Goal: Check status: Check status

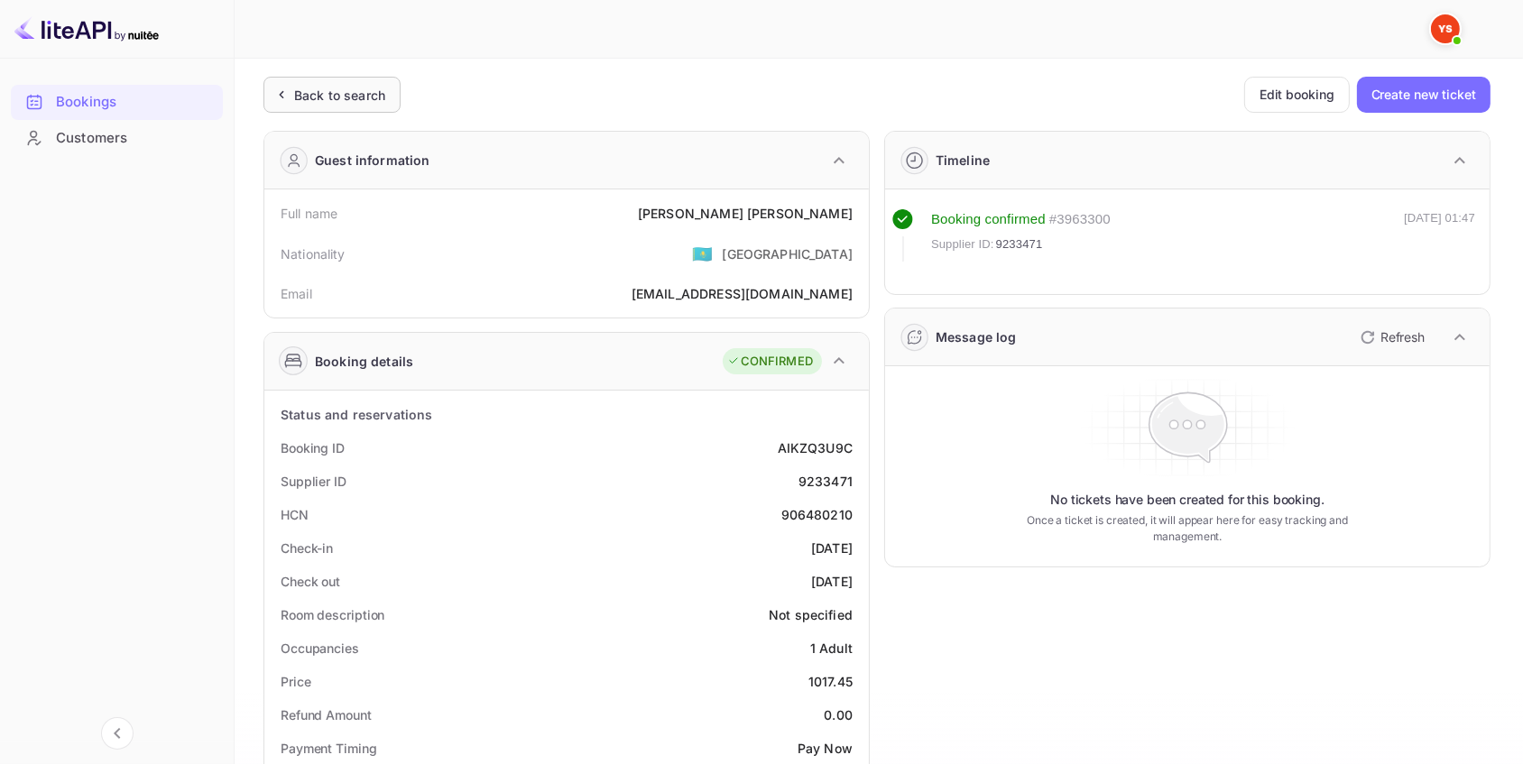
click at [349, 94] on div "Back to search" at bounding box center [339, 95] width 91 height 19
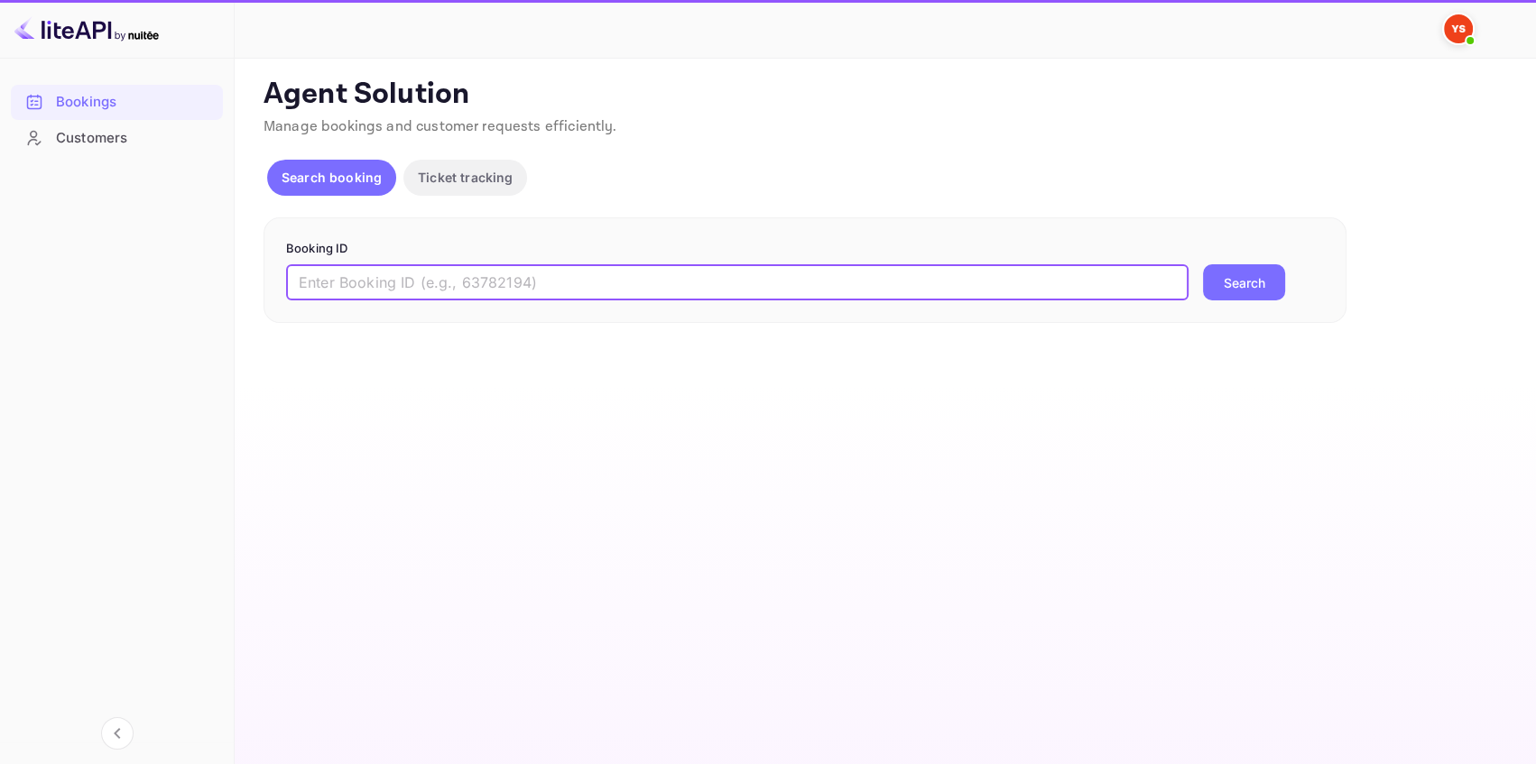
drag, startPoint x: 869, startPoint y: 280, endPoint x: 958, endPoint y: 279, distance: 89.3
click at [869, 280] on input "text" at bounding box center [737, 282] width 902 height 36
paste input "9084096"
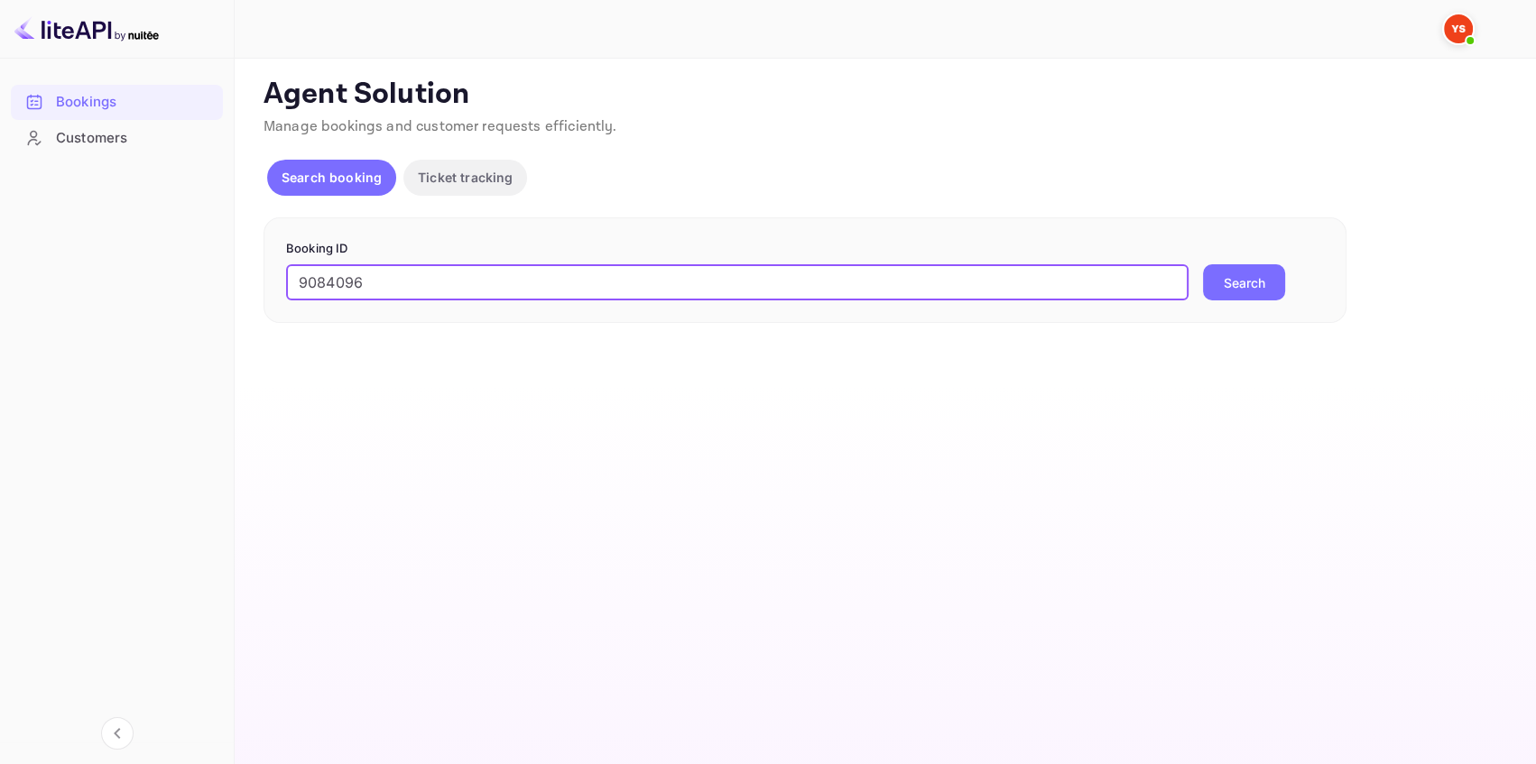
type input "9084096"
click at [1257, 273] on button "Search" at bounding box center [1244, 282] width 82 height 36
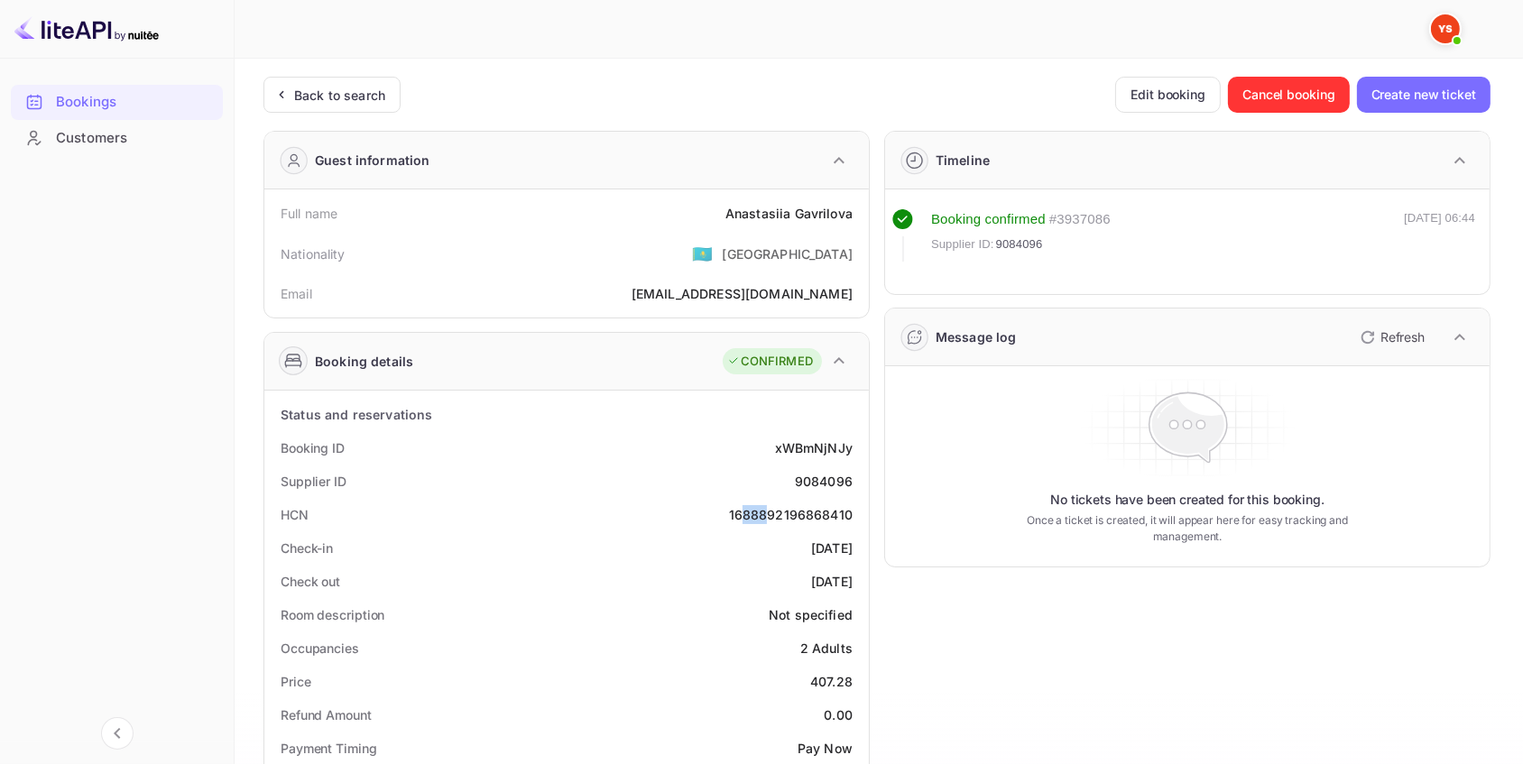
drag, startPoint x: 749, startPoint y: 513, endPoint x: 766, endPoint y: 513, distance: 17.1
click at [766, 513] on div "1688892196868410" at bounding box center [791, 514] width 124 height 19
click at [373, 90] on div "Back to search" at bounding box center [339, 95] width 91 height 19
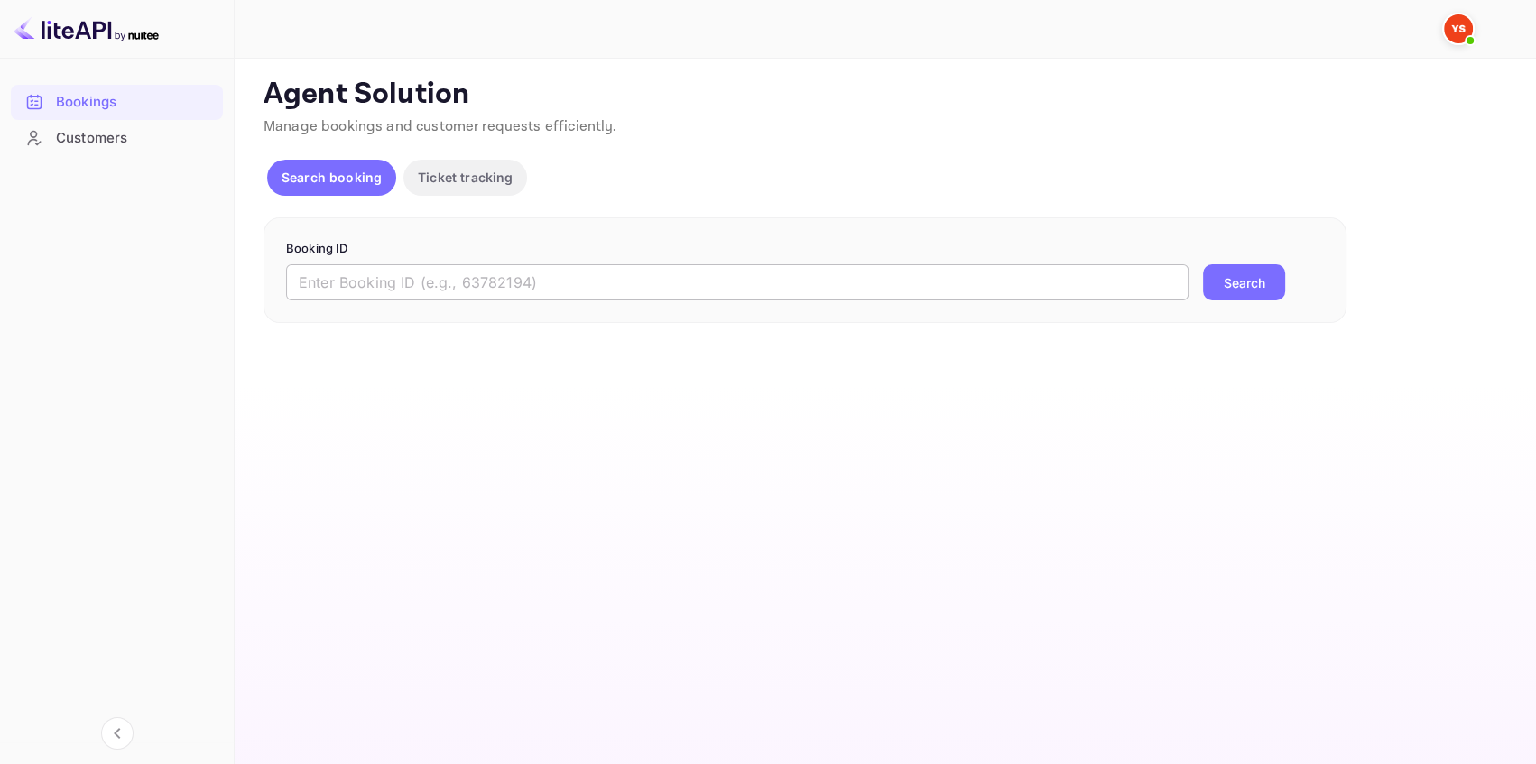
click at [586, 280] on input "text" at bounding box center [737, 282] width 902 height 36
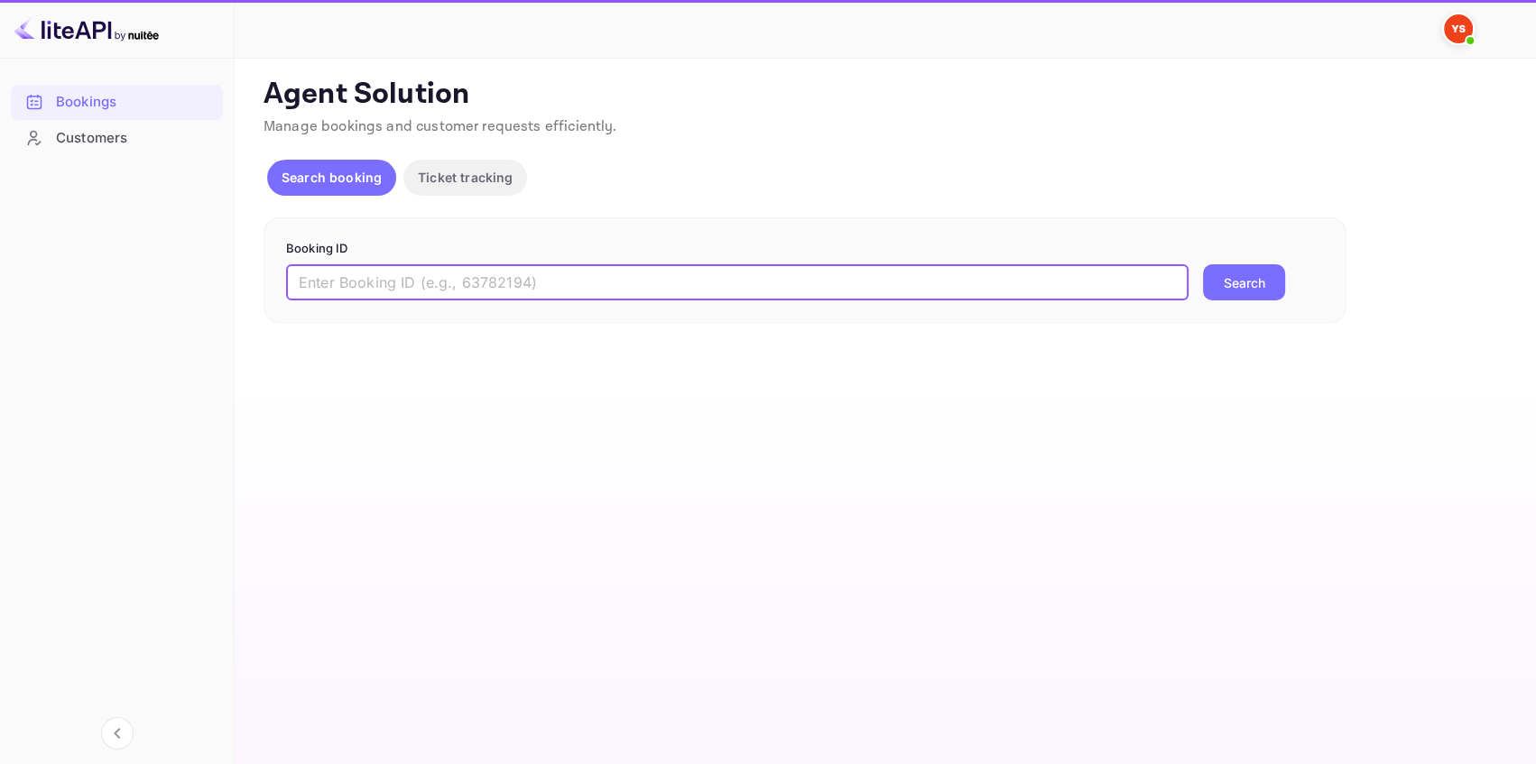
paste input "7790316"
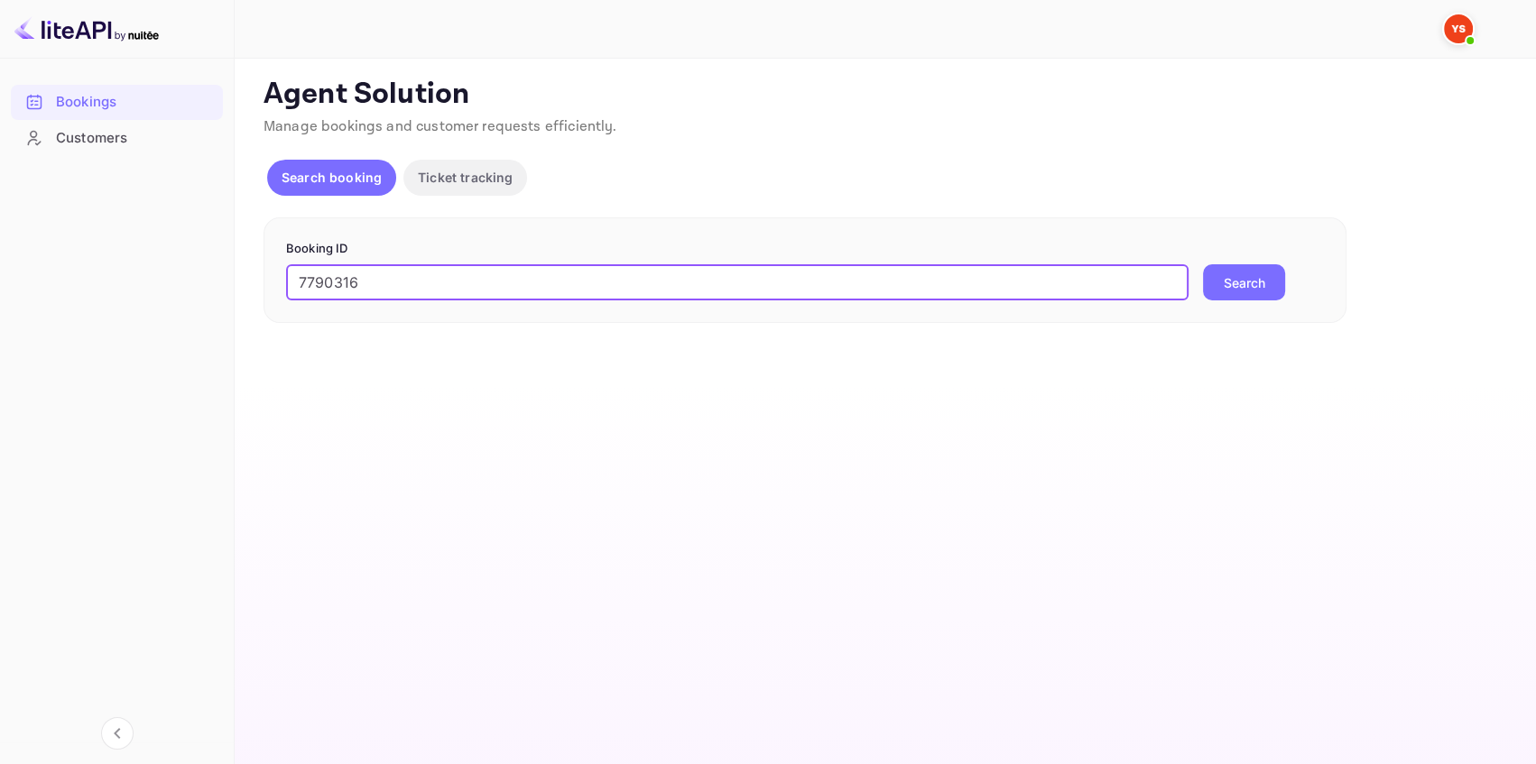
type input "7790316"
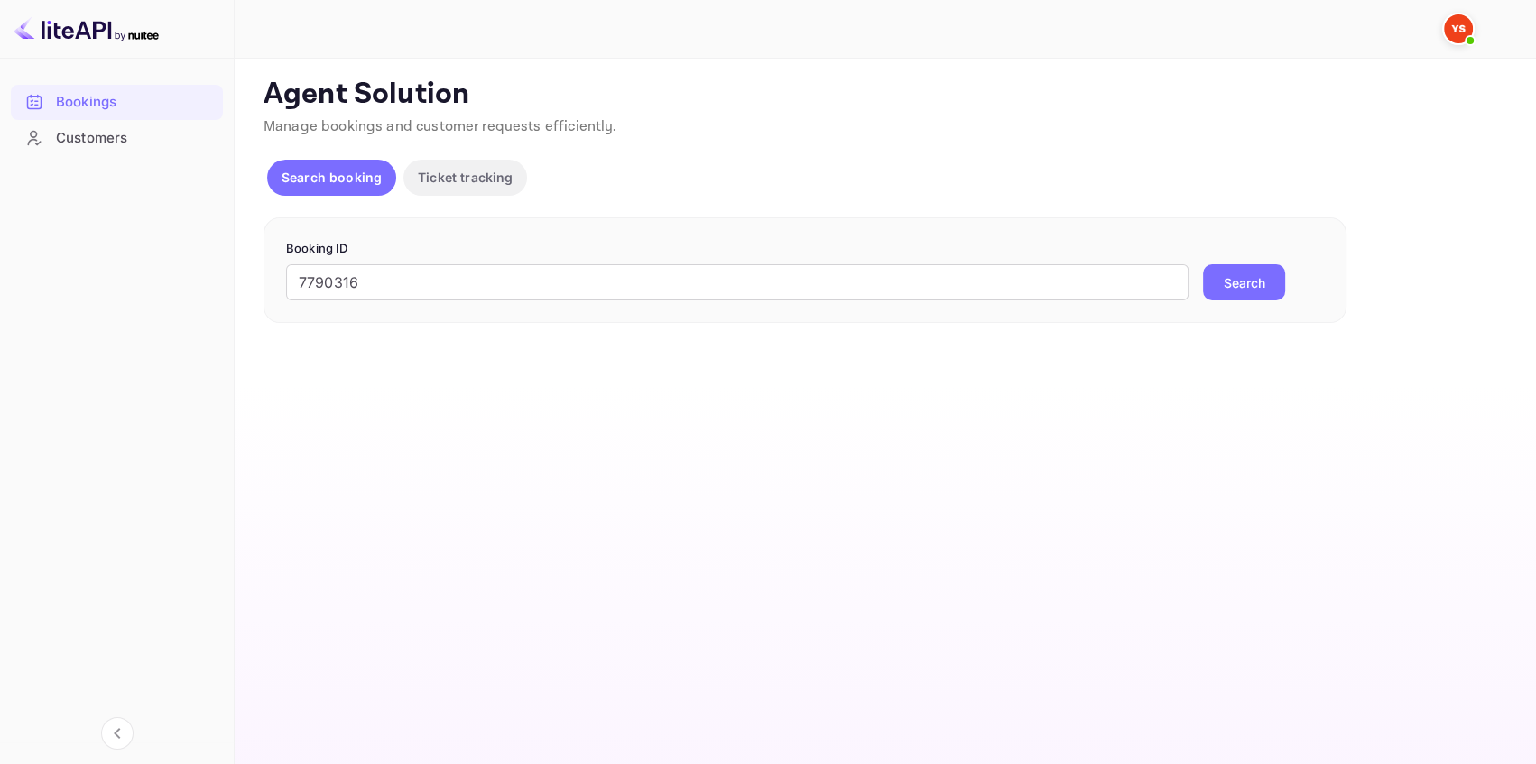
click at [1222, 264] on button "Search" at bounding box center [1244, 282] width 82 height 36
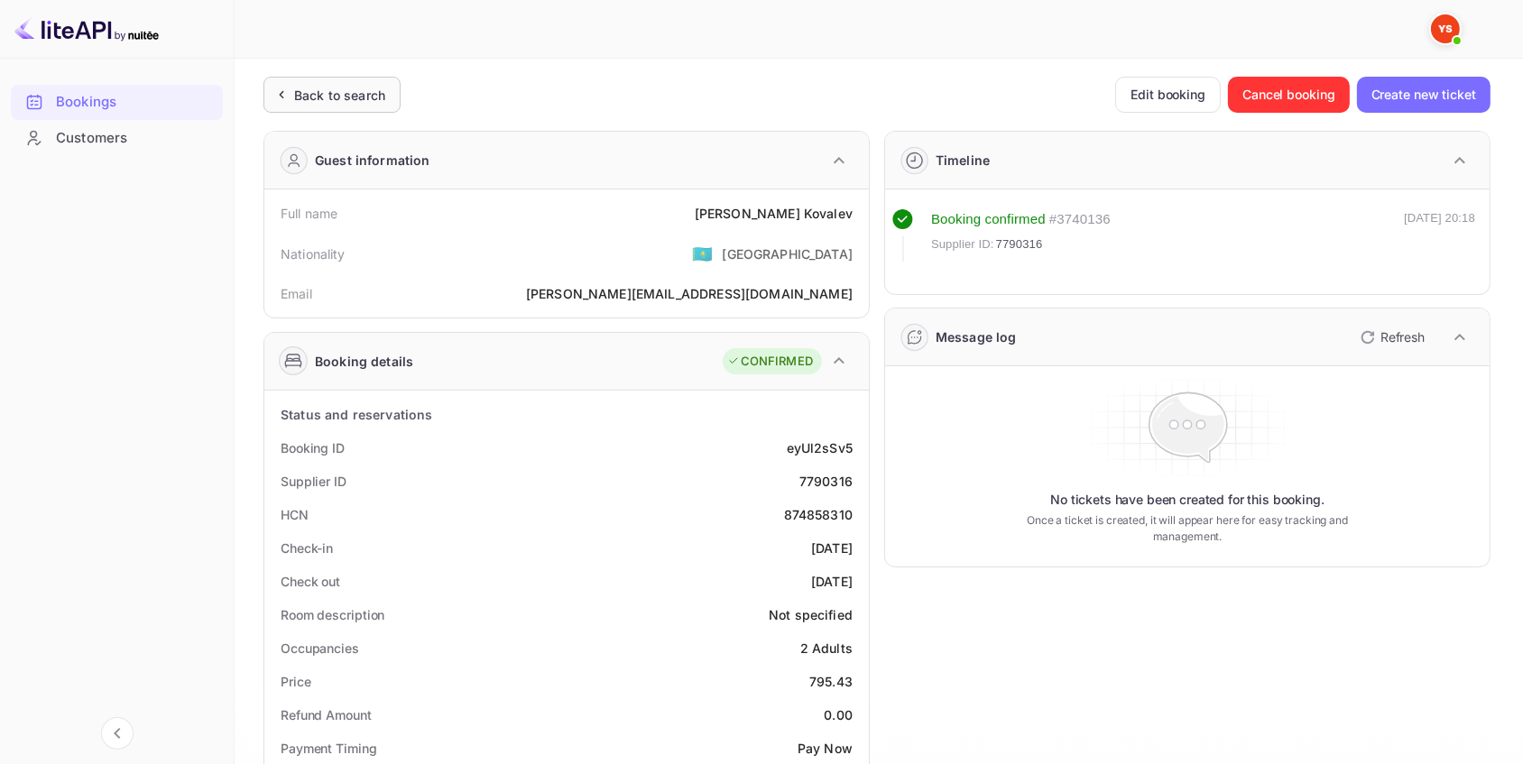
click at [360, 92] on div "Back to search" at bounding box center [339, 95] width 91 height 19
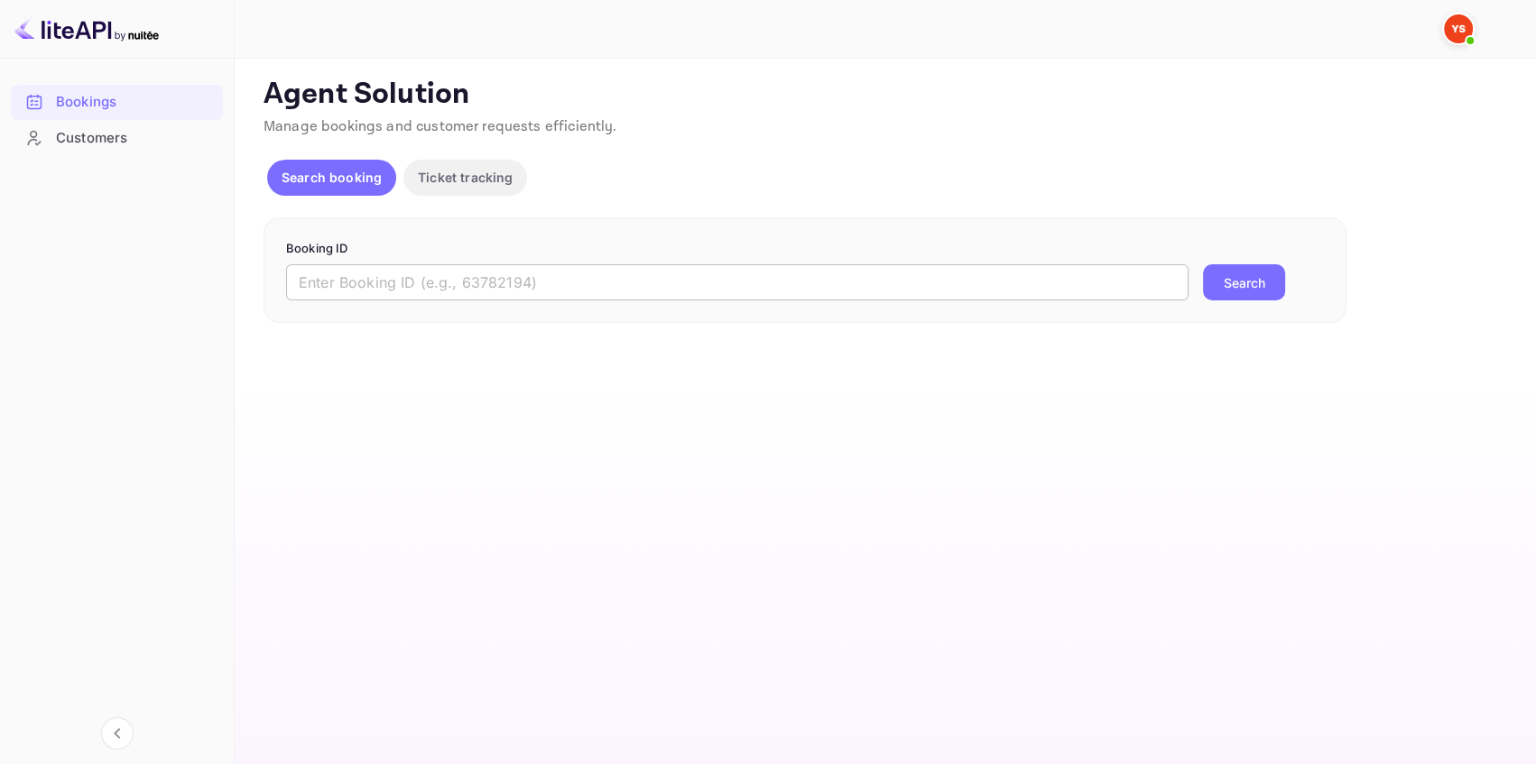
click at [512, 286] on input "text" at bounding box center [737, 282] width 902 height 36
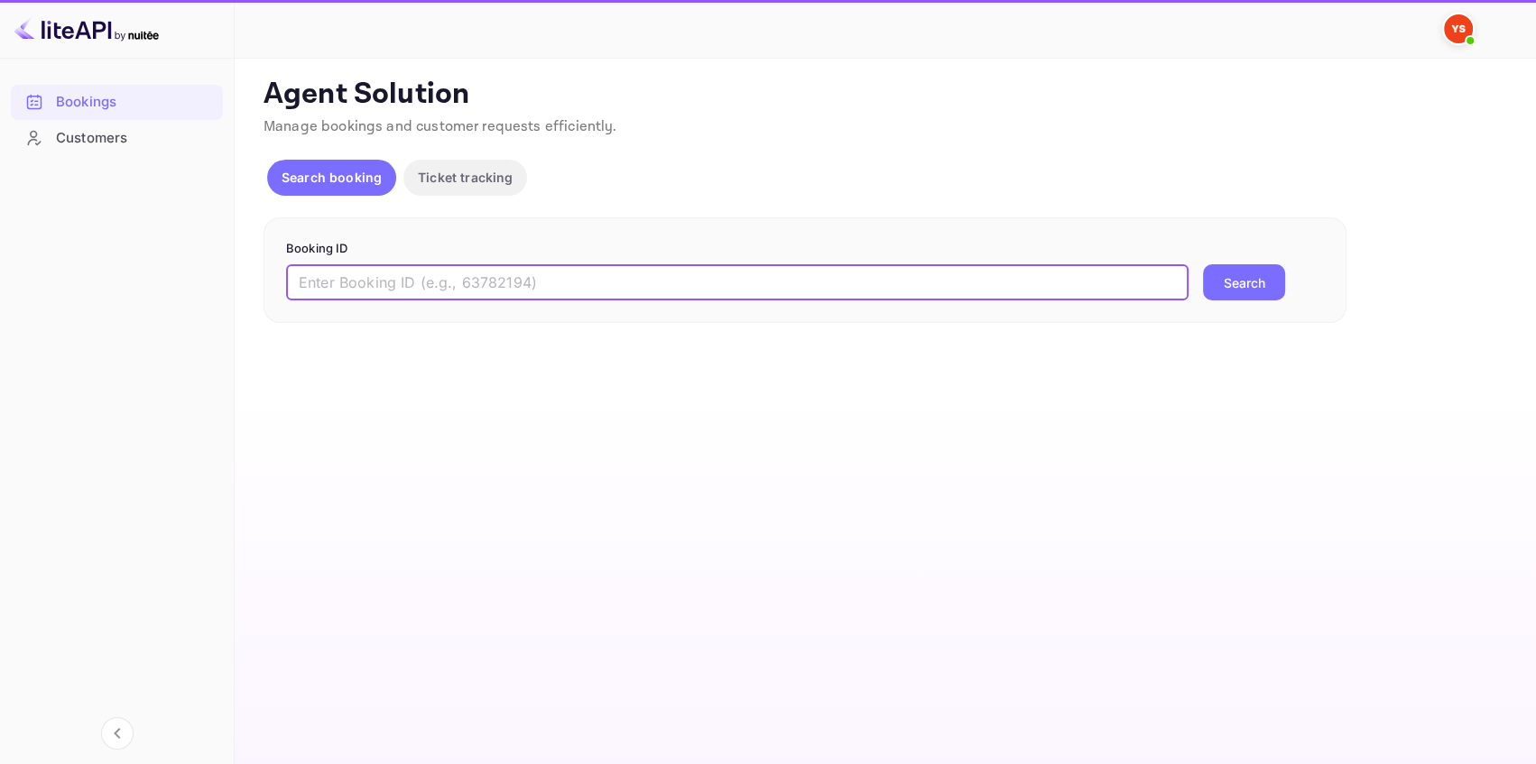
paste input "9351396"
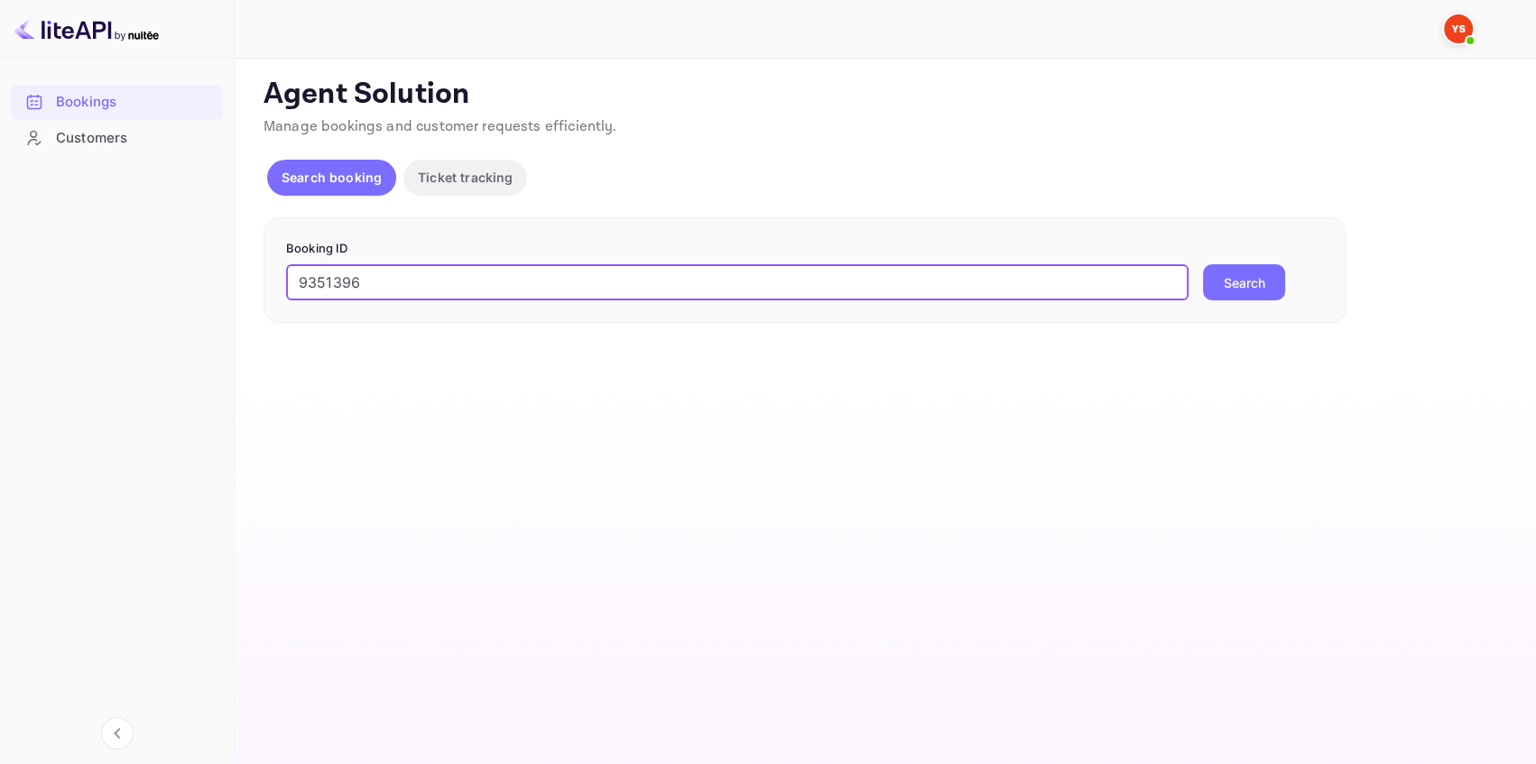
type input "9351396"
click at [1227, 280] on button "Search" at bounding box center [1244, 282] width 82 height 36
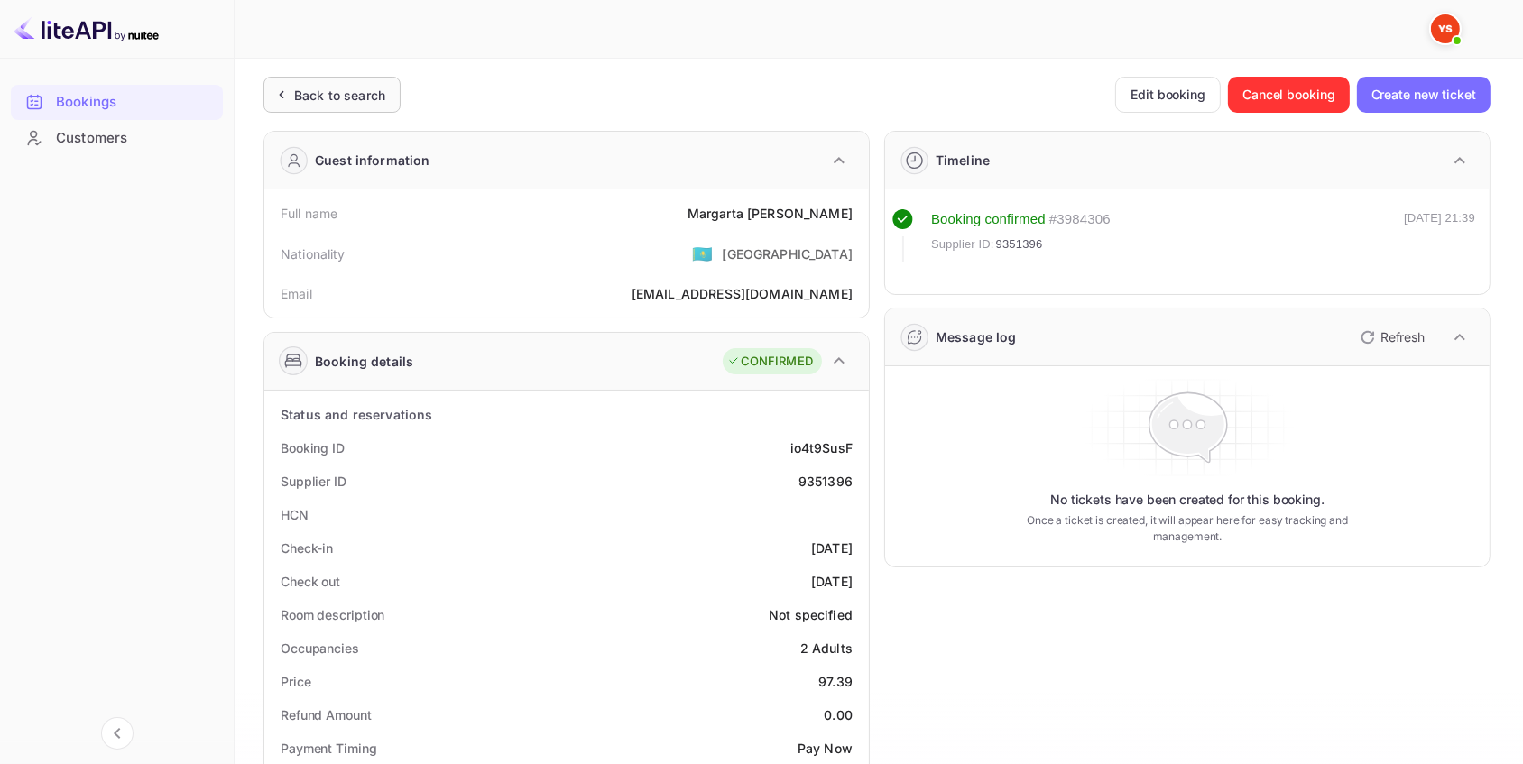
click at [361, 91] on div "Back to search" at bounding box center [339, 95] width 91 height 19
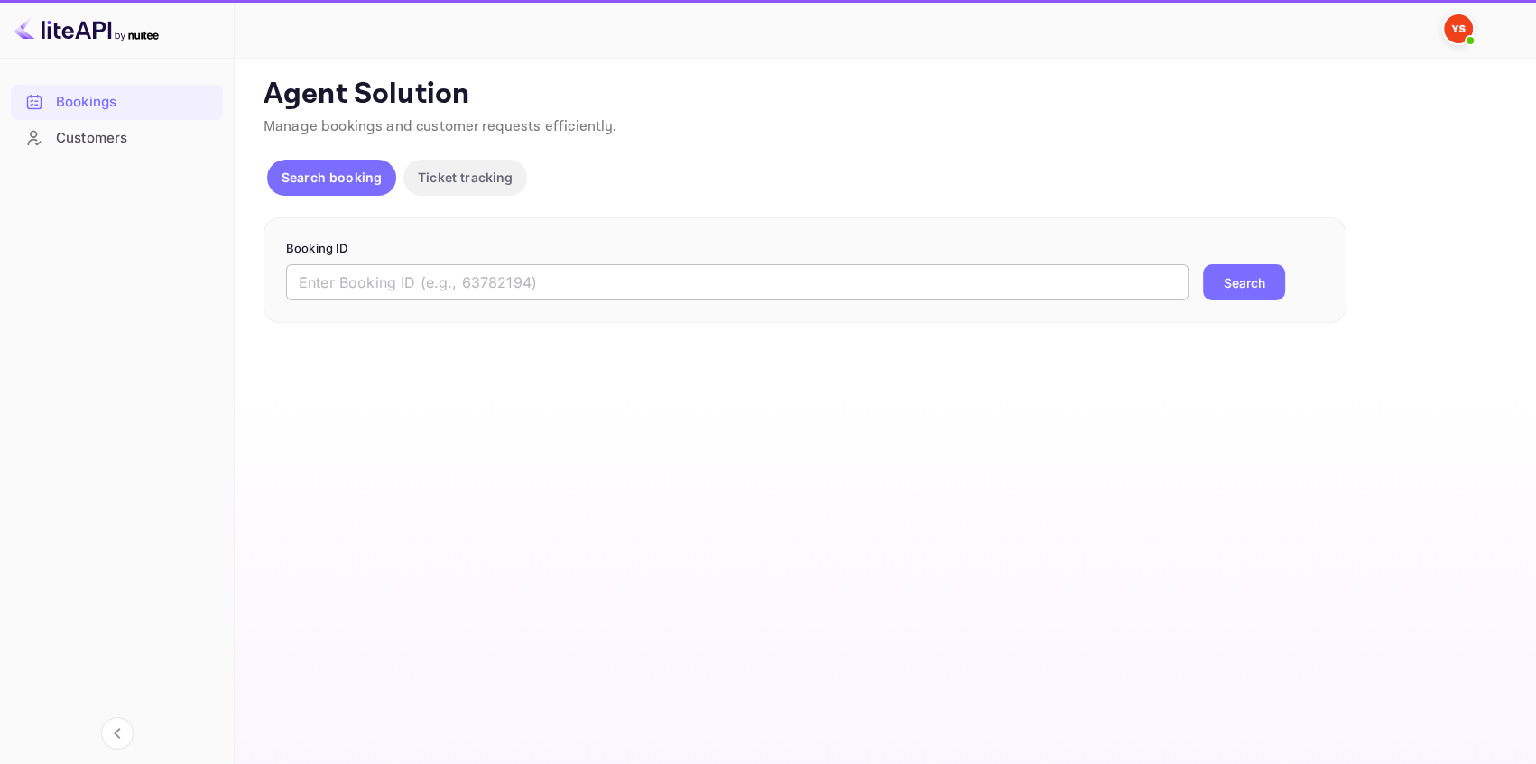
click at [430, 285] on input "text" at bounding box center [737, 282] width 902 height 36
paste input "7620669"
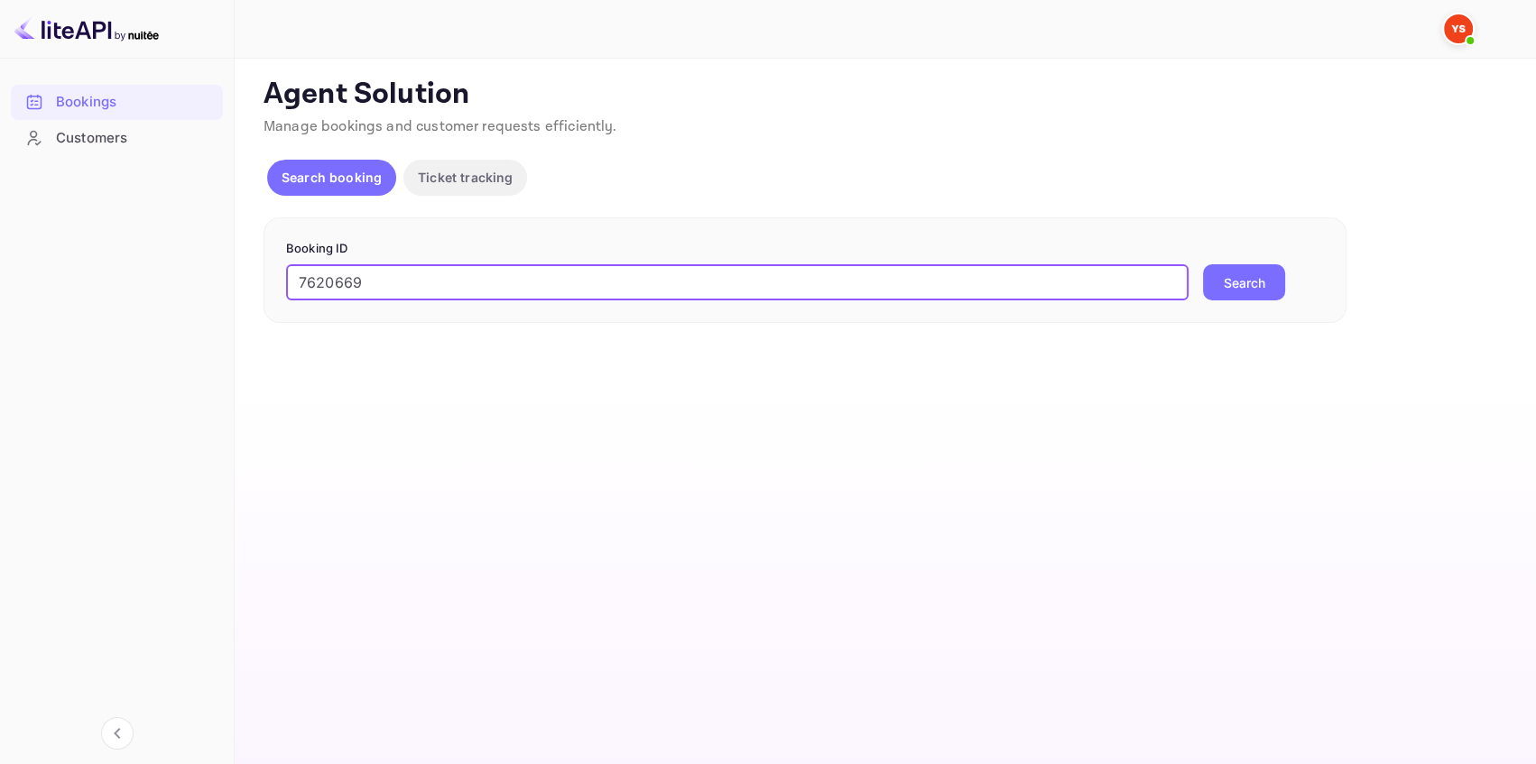
type input "7620669"
click at [1243, 291] on button "Search" at bounding box center [1244, 282] width 82 height 36
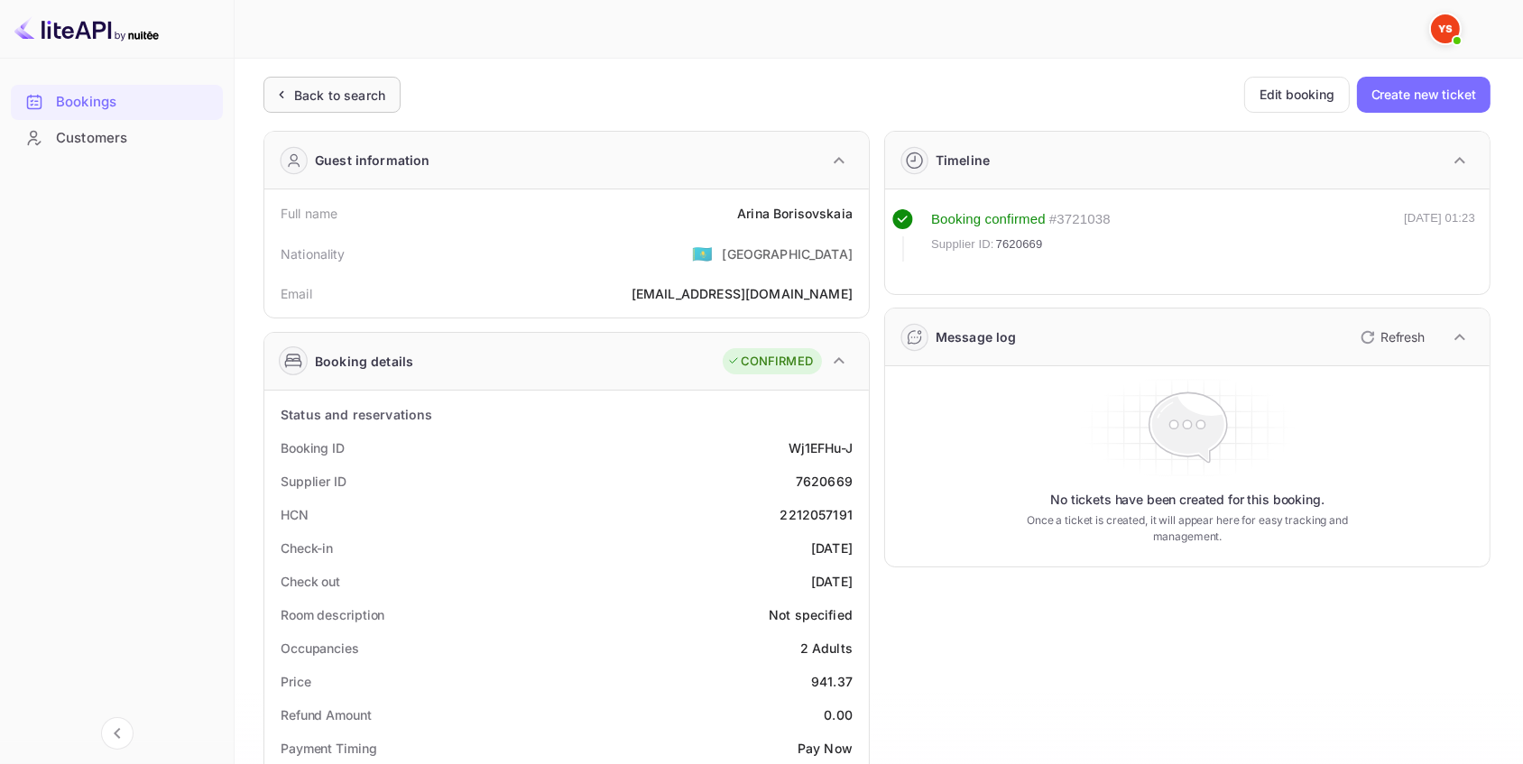
click at [334, 79] on div "Back to search" at bounding box center [331, 95] width 137 height 36
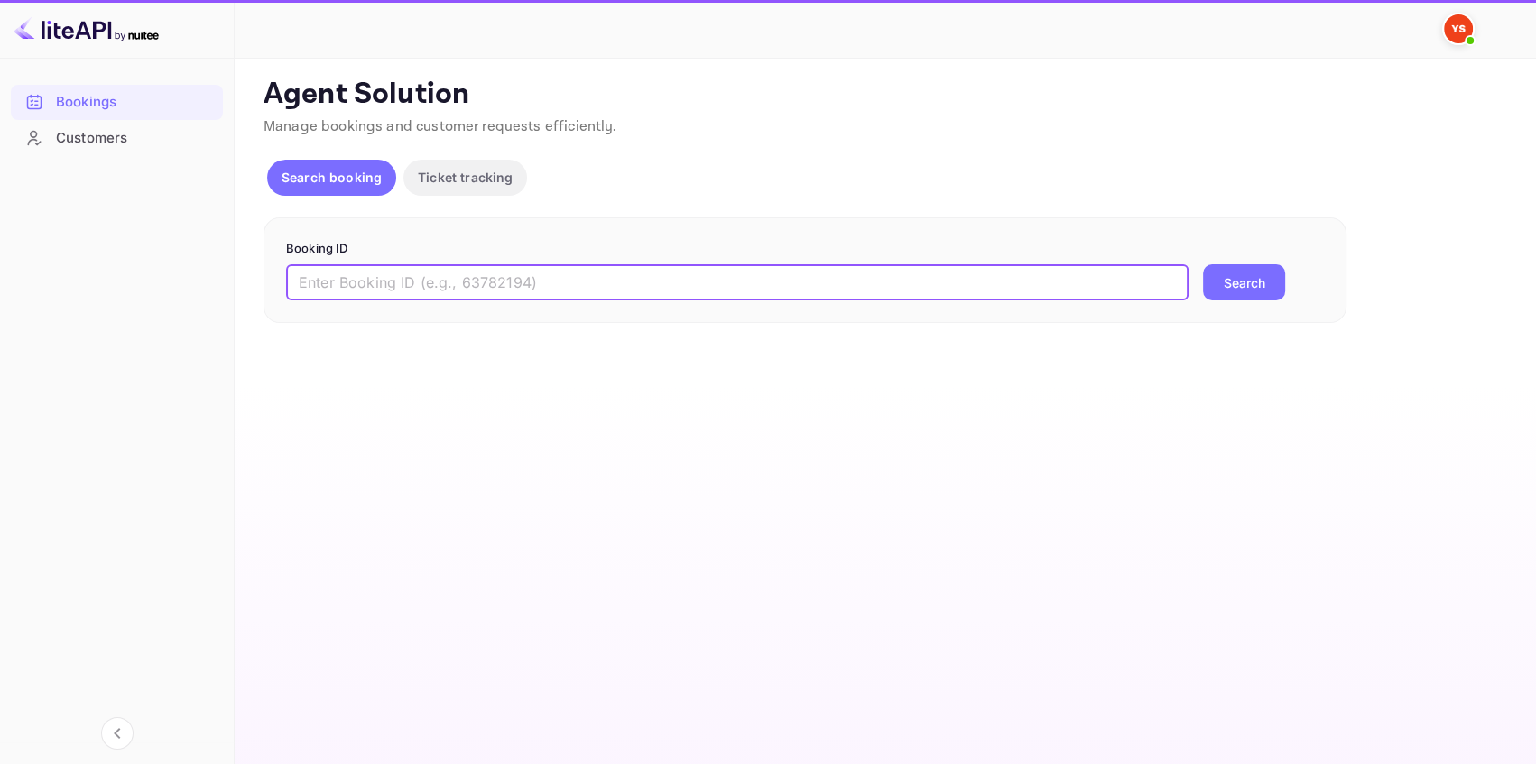
click at [746, 280] on input "text" at bounding box center [737, 282] width 902 height 36
paste input "8896006"
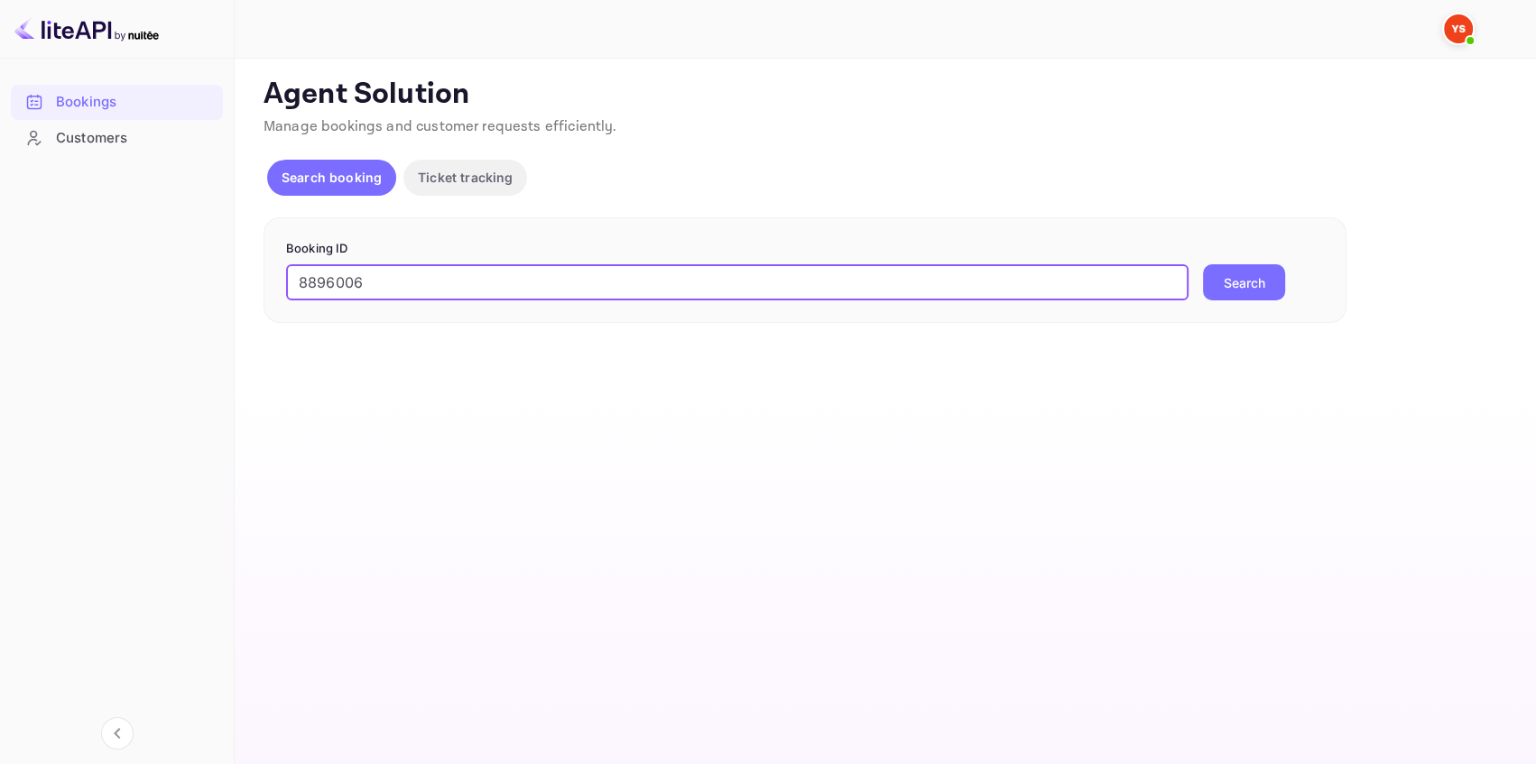
type input "8896006"
click at [1266, 284] on button "Search" at bounding box center [1244, 282] width 82 height 36
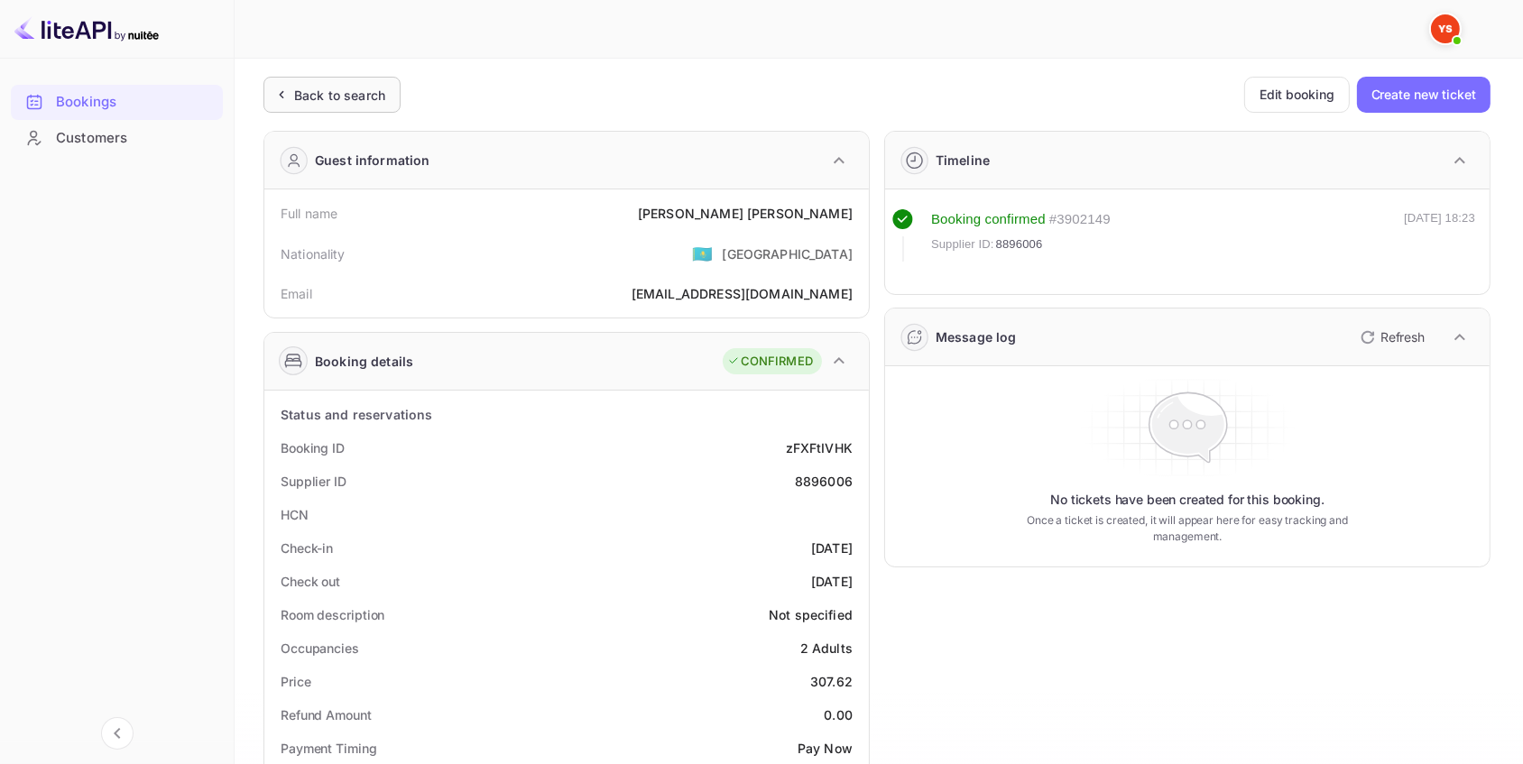
click at [346, 100] on div "Back to search" at bounding box center [339, 95] width 91 height 19
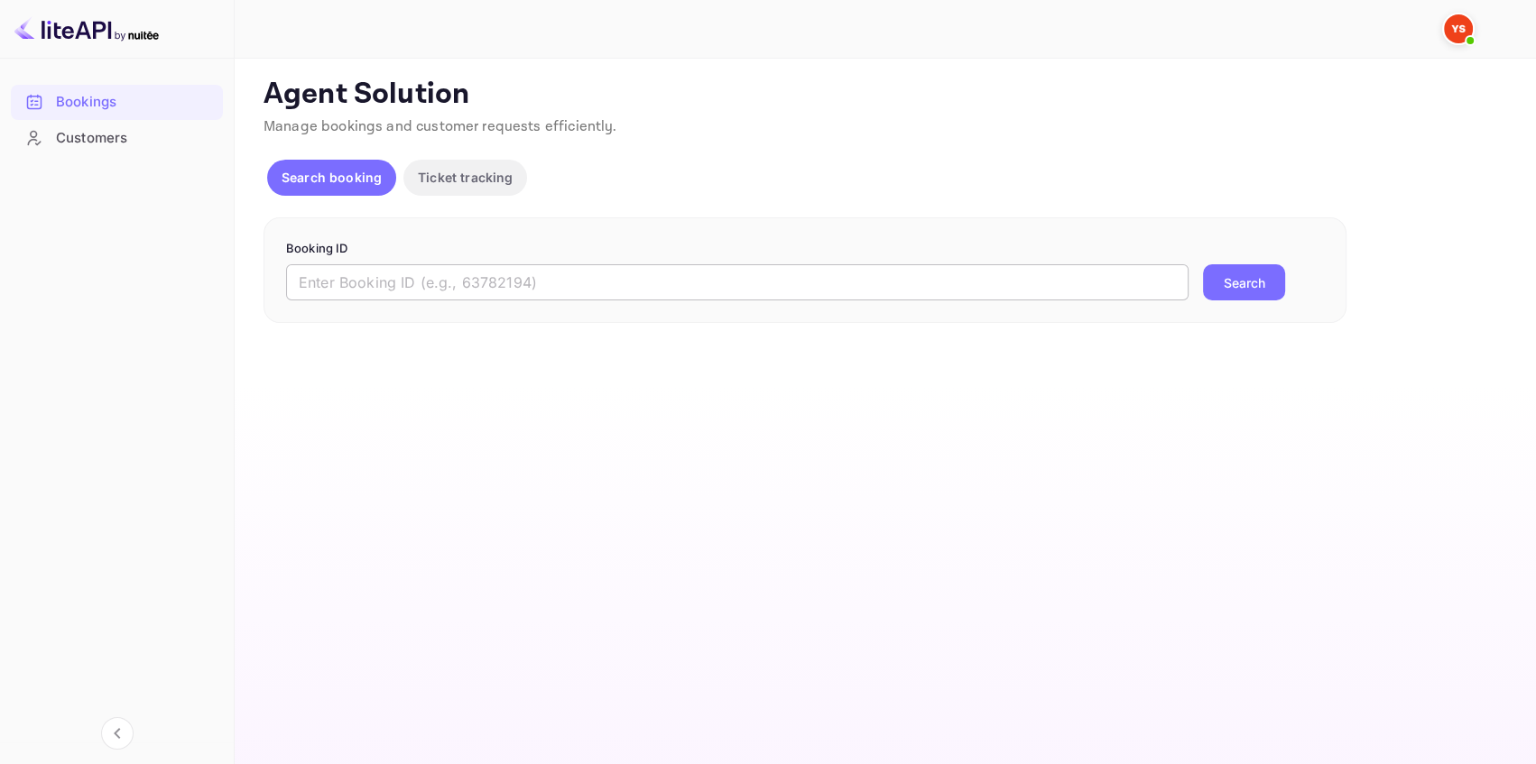
click at [406, 282] on input "text" at bounding box center [737, 282] width 902 height 36
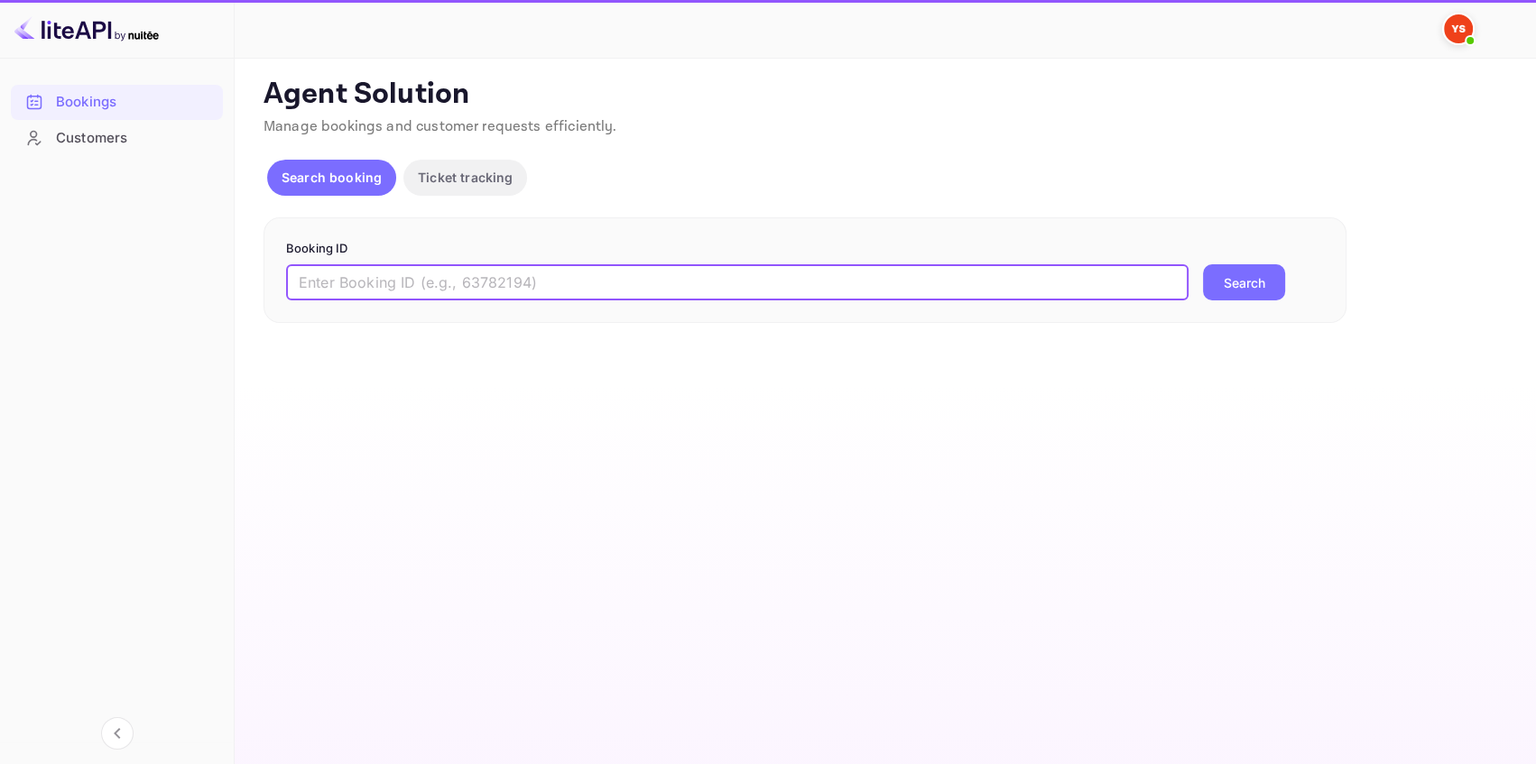
paste input "8438132"
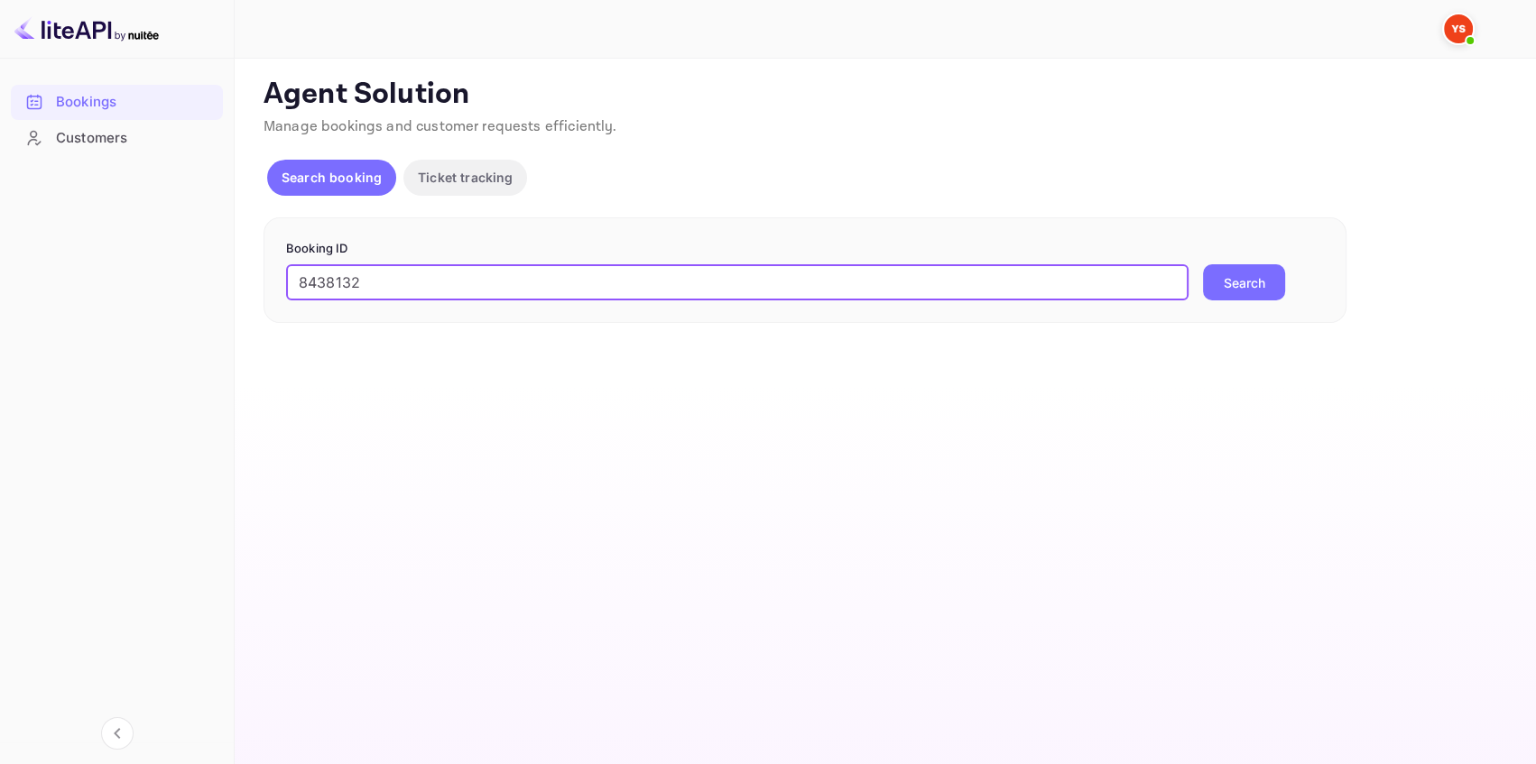
type input "8438132"
click at [1242, 280] on button "Search" at bounding box center [1244, 282] width 82 height 36
